Goal: Information Seeking & Learning: Learn about a topic

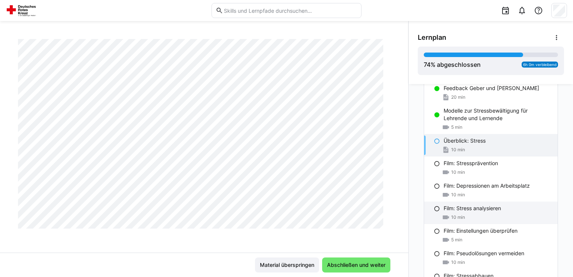
scroll to position [1194, 0]
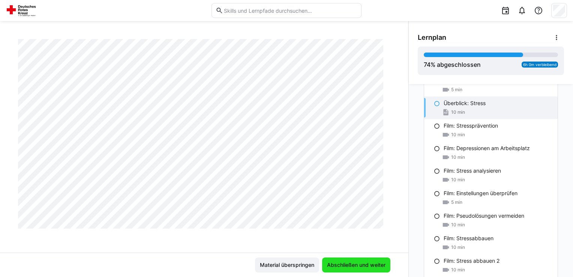
click at [357, 266] on span "Abschließen und weiter" at bounding box center [356, 265] width 61 height 8
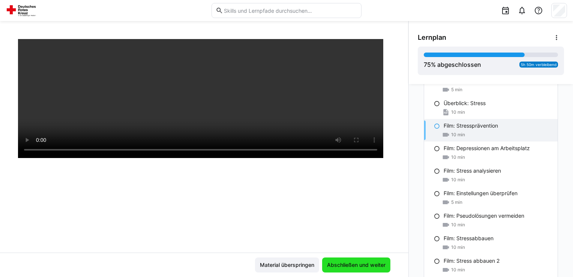
click at [357, 266] on span "Abschließen und weiter" at bounding box center [356, 265] width 61 height 8
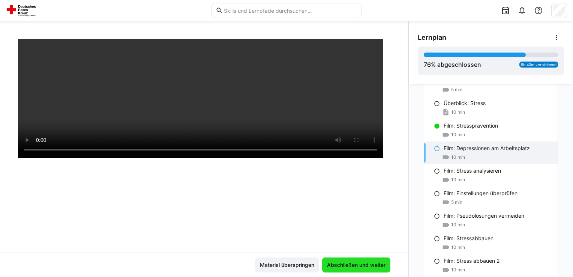
click at [357, 266] on span "Abschließen und weiter" at bounding box center [356, 265] width 61 height 8
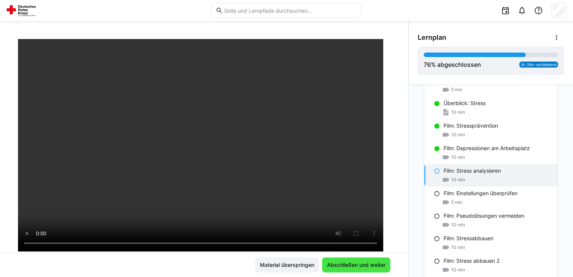
click at [357, 266] on span "Abschließen und weiter" at bounding box center [356, 265] width 61 height 8
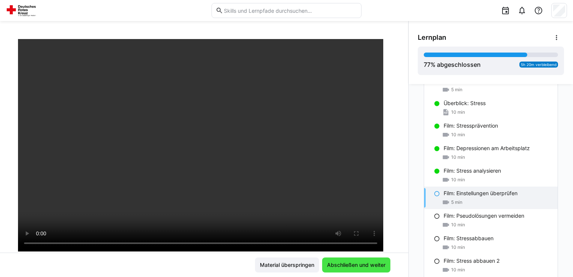
click at [357, 266] on span "Abschließen und weiter" at bounding box center [356, 265] width 61 height 8
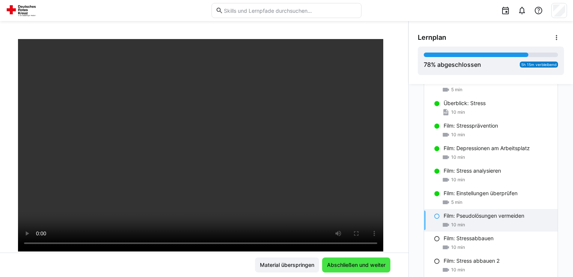
click at [357, 265] on span "Abschließen und weiter" at bounding box center [356, 265] width 61 height 8
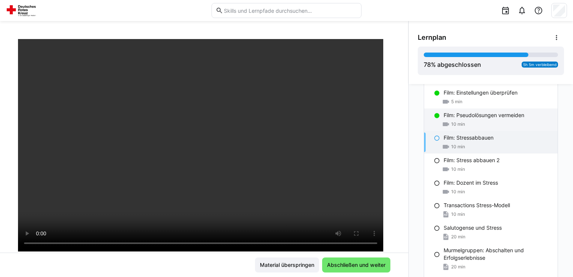
scroll to position [1307, 0]
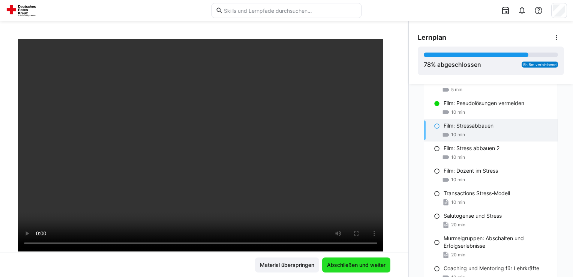
click at [365, 264] on span "Abschließen und weiter" at bounding box center [356, 265] width 61 height 8
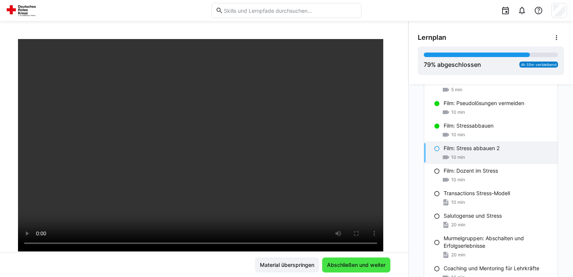
click at [363, 264] on span "Abschließen und weiter" at bounding box center [356, 265] width 61 height 8
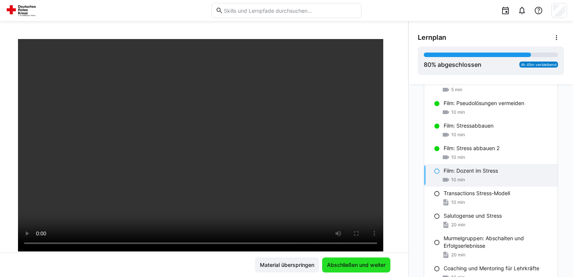
click at [363, 264] on span "Abschließen und weiter" at bounding box center [356, 265] width 61 height 8
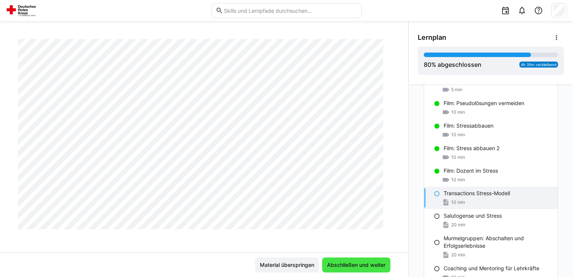
click at [363, 264] on span "Abschließen und weiter" at bounding box center [356, 265] width 61 height 8
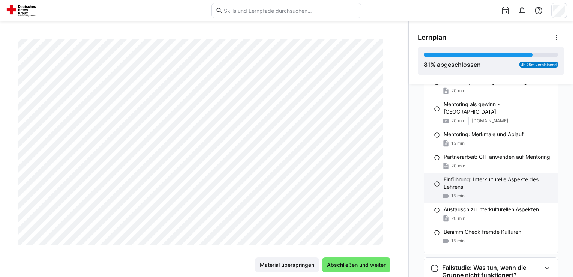
scroll to position [1613, 0]
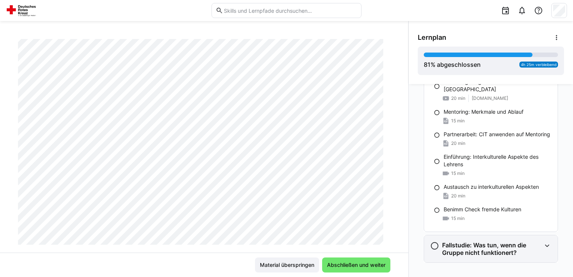
click at [511, 241] on h3 "Fallstudie: Was tun, wenn die Gruppe nicht funktionert?" at bounding box center [491, 248] width 99 height 15
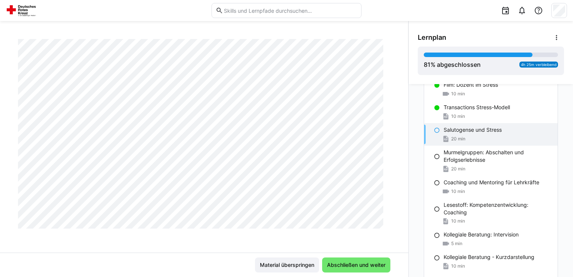
scroll to position [375, 0]
click at [514, 261] on div "Dozent in der Erwachsenenbildung - Modul 3 Salutogense und Stress 20 LP Materia…" at bounding box center [286, 149] width 573 height 256
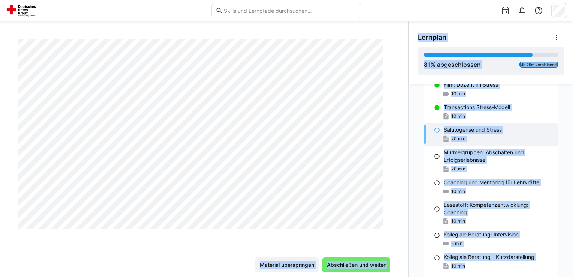
scroll to position [1163, 0]
click at [553, 140] on div "Salutogense und Stress 20 min" at bounding box center [491, 134] width 134 height 23
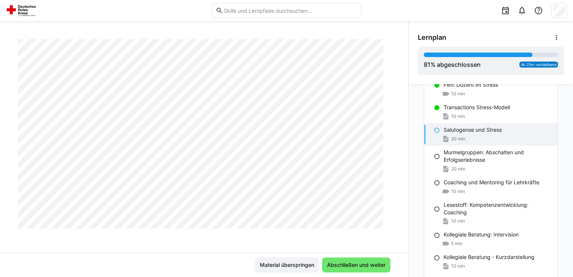
scroll to position [1398, 0]
click at [372, 263] on span "Abschließen und weiter" at bounding box center [356, 265] width 61 height 8
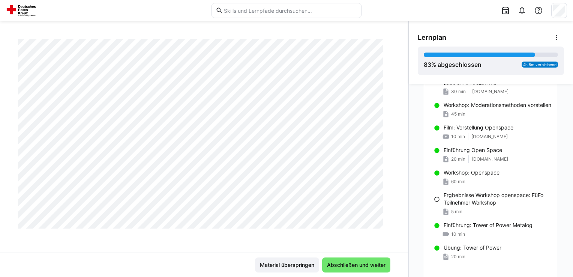
scroll to position [493, 0]
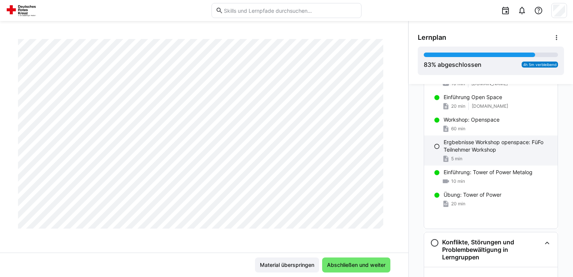
click at [468, 142] on p "Ergbebnisse Workshop openspace: FüFo Teilnehmer Workshop" at bounding box center [498, 145] width 108 height 15
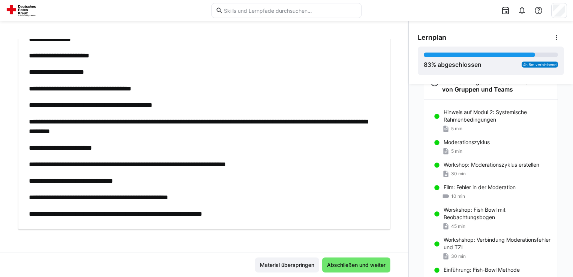
scroll to position [149, 0]
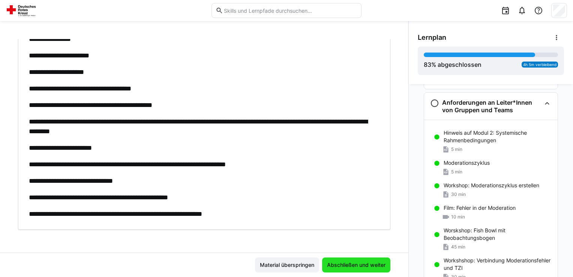
click at [348, 264] on span "Abschließen und weiter" at bounding box center [356, 265] width 61 height 8
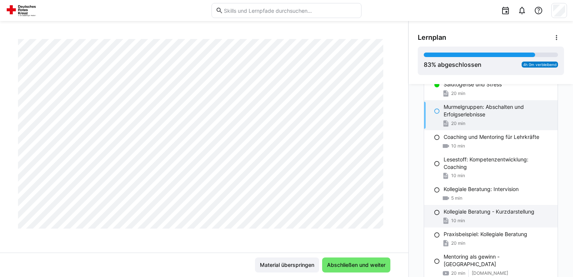
scroll to position [1425, 0]
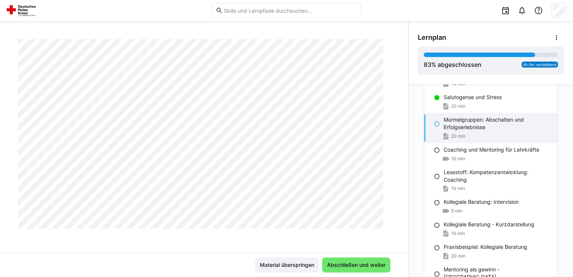
click at [479, 125] on p "Murmelgruppen: Abschalten und Erfolgserlebnisse" at bounding box center [498, 123] width 108 height 15
click at [367, 266] on span "Abschließen und weiter" at bounding box center [356, 265] width 61 height 8
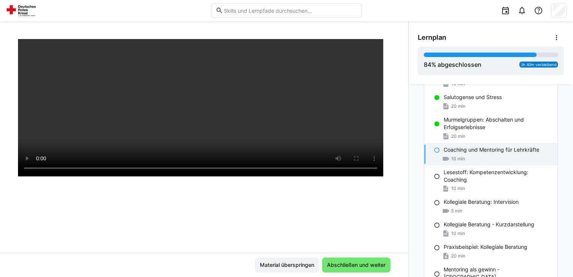
scroll to position [128, 0]
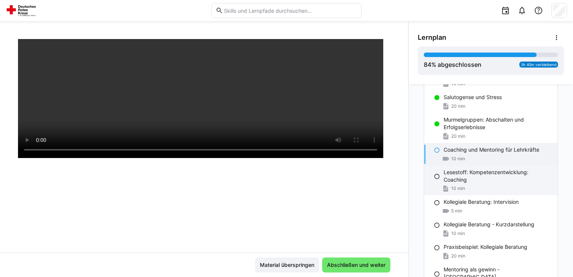
click at [497, 179] on p "Lesestoff: Kompetenzentwicklung: Coaching" at bounding box center [498, 175] width 108 height 15
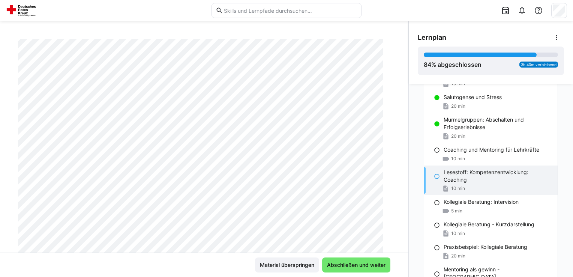
scroll to position [38, 0]
click at [449, 151] on p "Coaching und Mentoring für Lehrkräfte" at bounding box center [492, 150] width 96 height 8
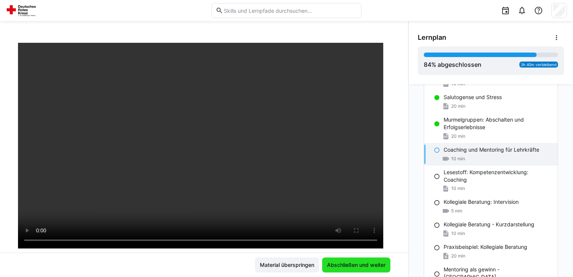
click at [374, 262] on span "Abschließen und weiter" at bounding box center [356, 265] width 61 height 8
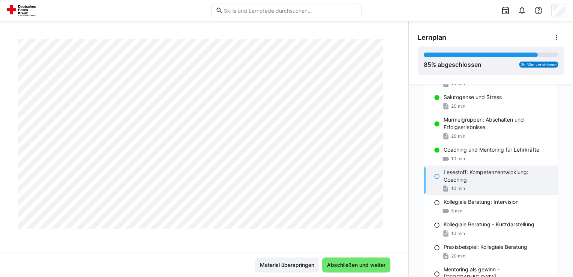
scroll to position [1398, 0]
click at [354, 260] on span "Abschließen und weiter" at bounding box center [356, 264] width 68 height 15
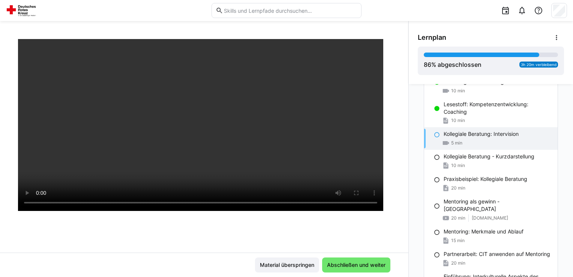
scroll to position [1500, 0]
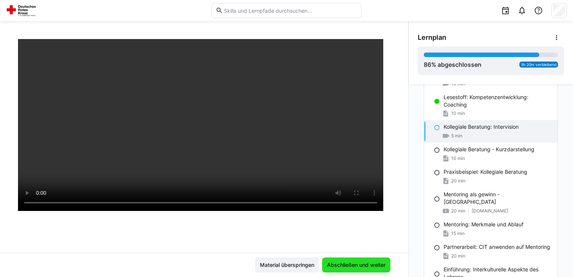
click at [369, 258] on span "Abschließen und weiter" at bounding box center [356, 264] width 68 height 15
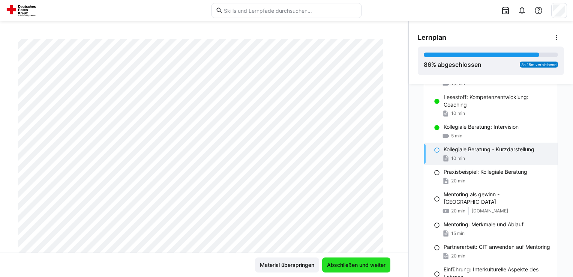
click at [370, 261] on span "Abschließen und weiter" at bounding box center [356, 265] width 61 height 8
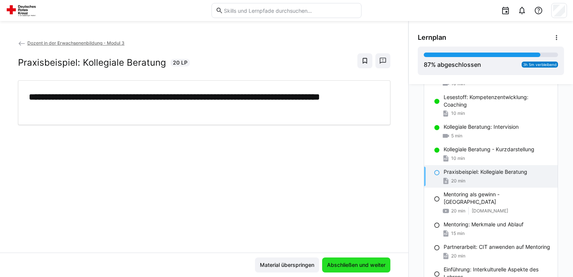
click at [370, 261] on span "Abschließen und weiter" at bounding box center [356, 265] width 61 height 8
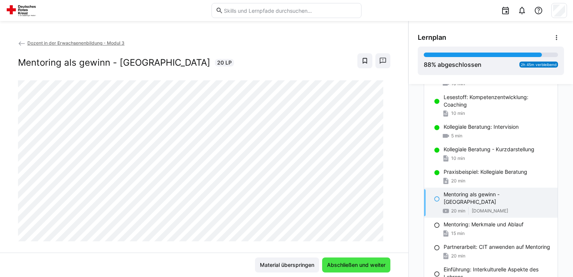
click at [383, 265] on span "Abschließen und weiter" at bounding box center [356, 265] width 61 height 8
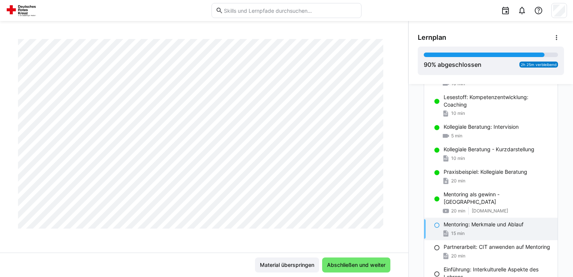
scroll to position [188, 0]
click at [342, 267] on span "Abschließen und weiter" at bounding box center [356, 265] width 61 height 8
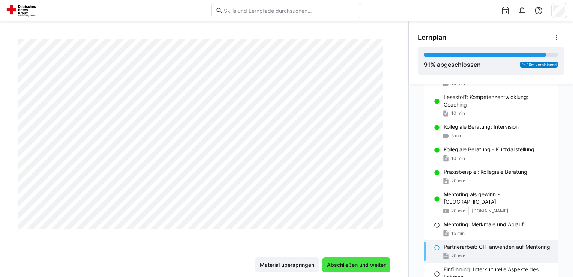
click at [342, 267] on span "Abschließen und weiter" at bounding box center [356, 265] width 61 height 8
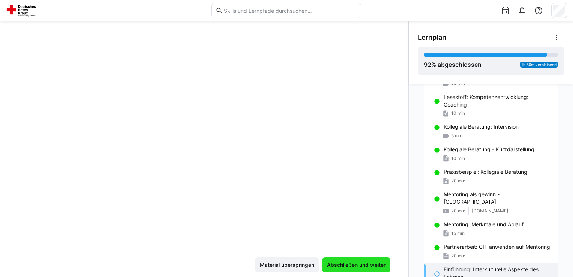
click at [342, 267] on span "Abschließen und weiter" at bounding box center [356, 265] width 61 height 8
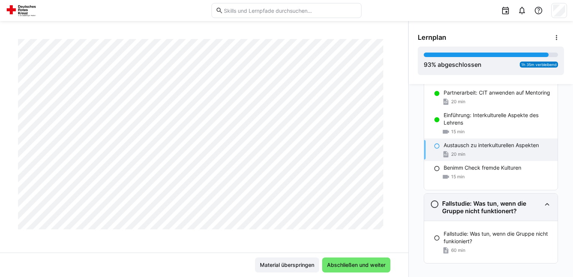
scroll to position [1655, 0]
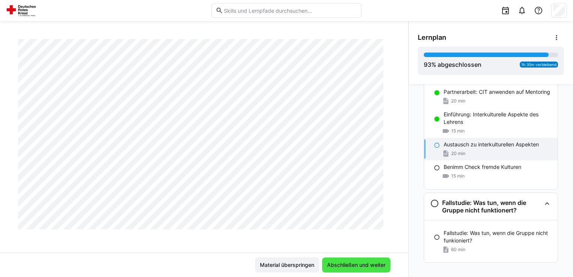
click at [352, 267] on span "Abschließen und weiter" at bounding box center [356, 265] width 61 height 8
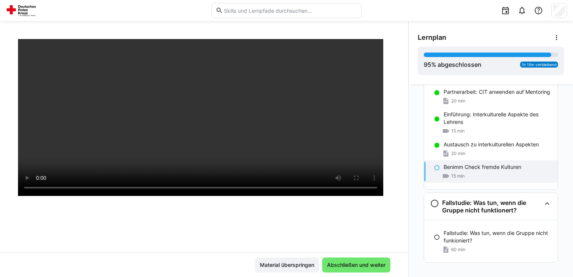
scroll to position [53, 0]
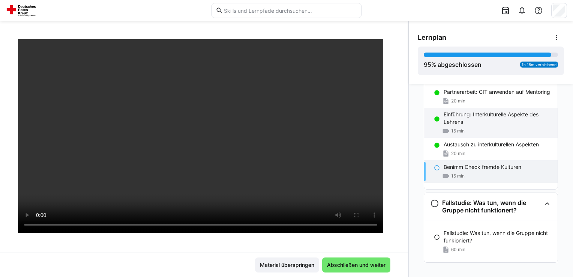
click at [476, 113] on p "Einführung: Interkulturelle Aspekte des Lehrens" at bounding box center [498, 118] width 108 height 15
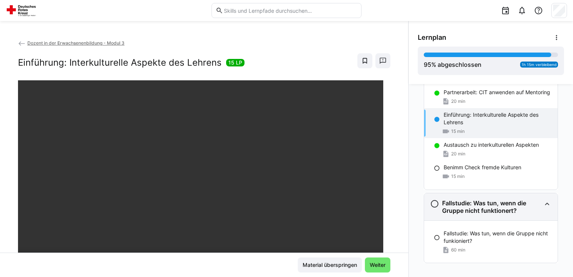
scroll to position [1655, 0]
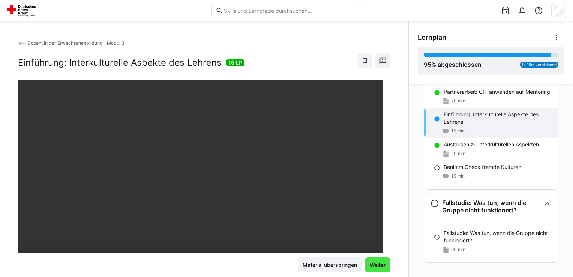
click at [377, 265] on span "Weiter" at bounding box center [378, 265] width 18 height 8
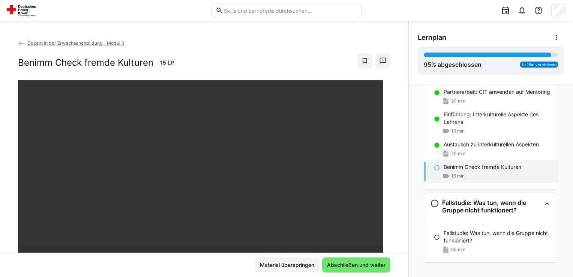
click at [377, 265] on span "Abschließen und weiter" at bounding box center [356, 265] width 61 height 8
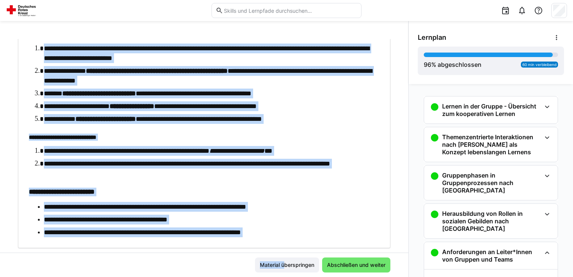
scroll to position [473, 0]
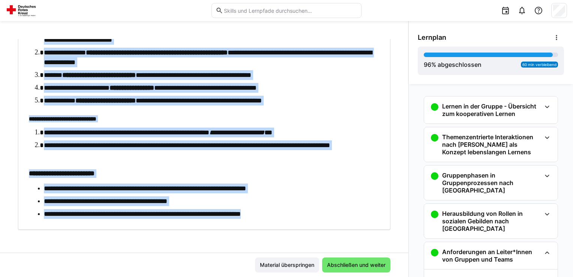
drag, startPoint x: 29, startPoint y: 96, endPoint x: 306, endPoint y: 212, distance: 300.3
copy div "**********"
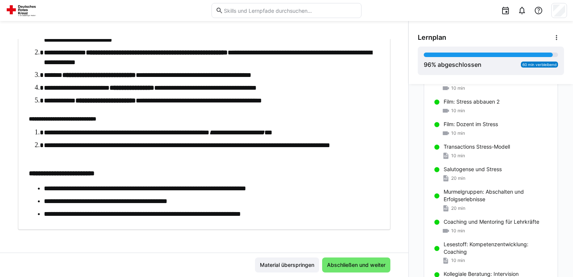
scroll to position [1655, 0]
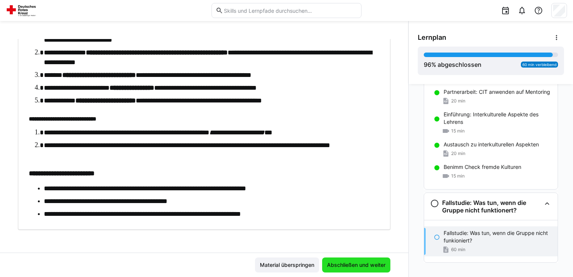
click at [378, 263] on span "Abschließen und weiter" at bounding box center [356, 265] width 61 height 8
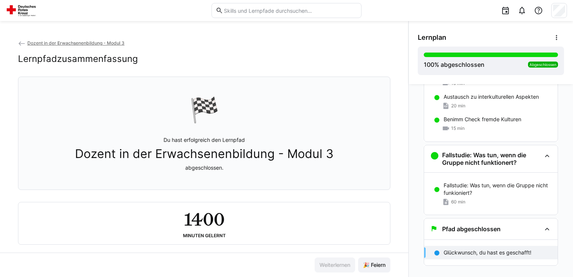
scroll to position [1706, 0]
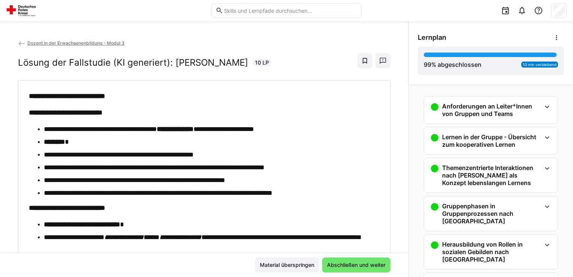
scroll to position [149, 0]
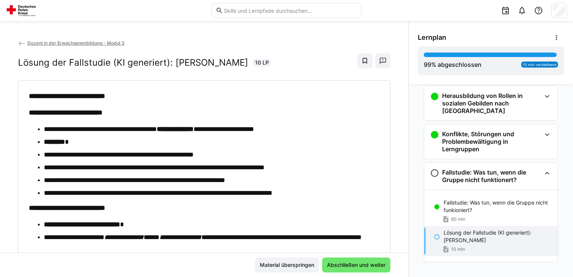
click at [493, 229] on p "Lösung der Fallstudie (KI generiert): Andrea Winfried" at bounding box center [498, 236] width 108 height 15
click at [333, 263] on span "Abschließen und weiter" at bounding box center [356, 265] width 61 height 8
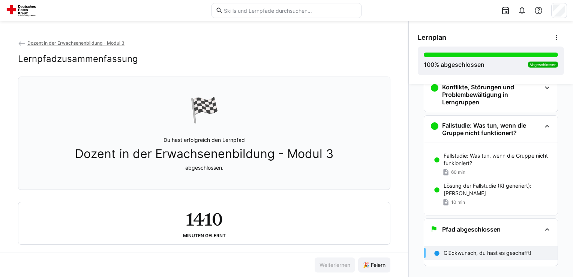
scroll to position [199, 0]
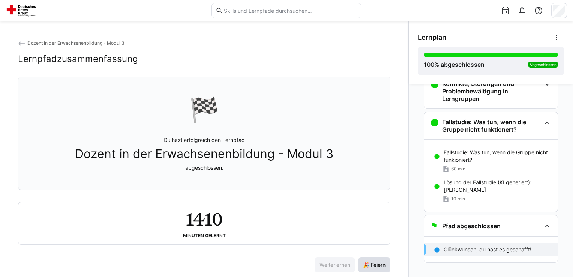
click at [381, 269] on span "🎉 Feiern" at bounding box center [374, 265] width 25 height 8
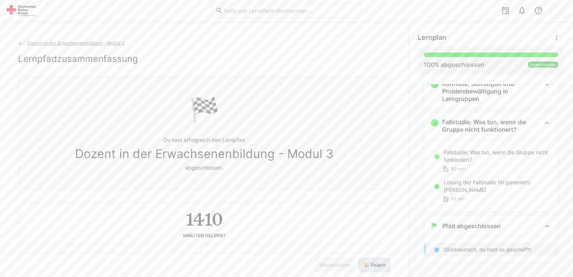
click at [378, 268] on span "🎉 Feiern" at bounding box center [374, 265] width 25 height 8
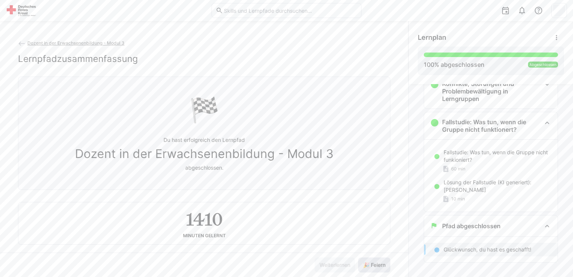
click at [378, 268] on span "🎉 Feiern" at bounding box center [374, 265] width 25 height 8
